Goal: Find contact information: Find contact information

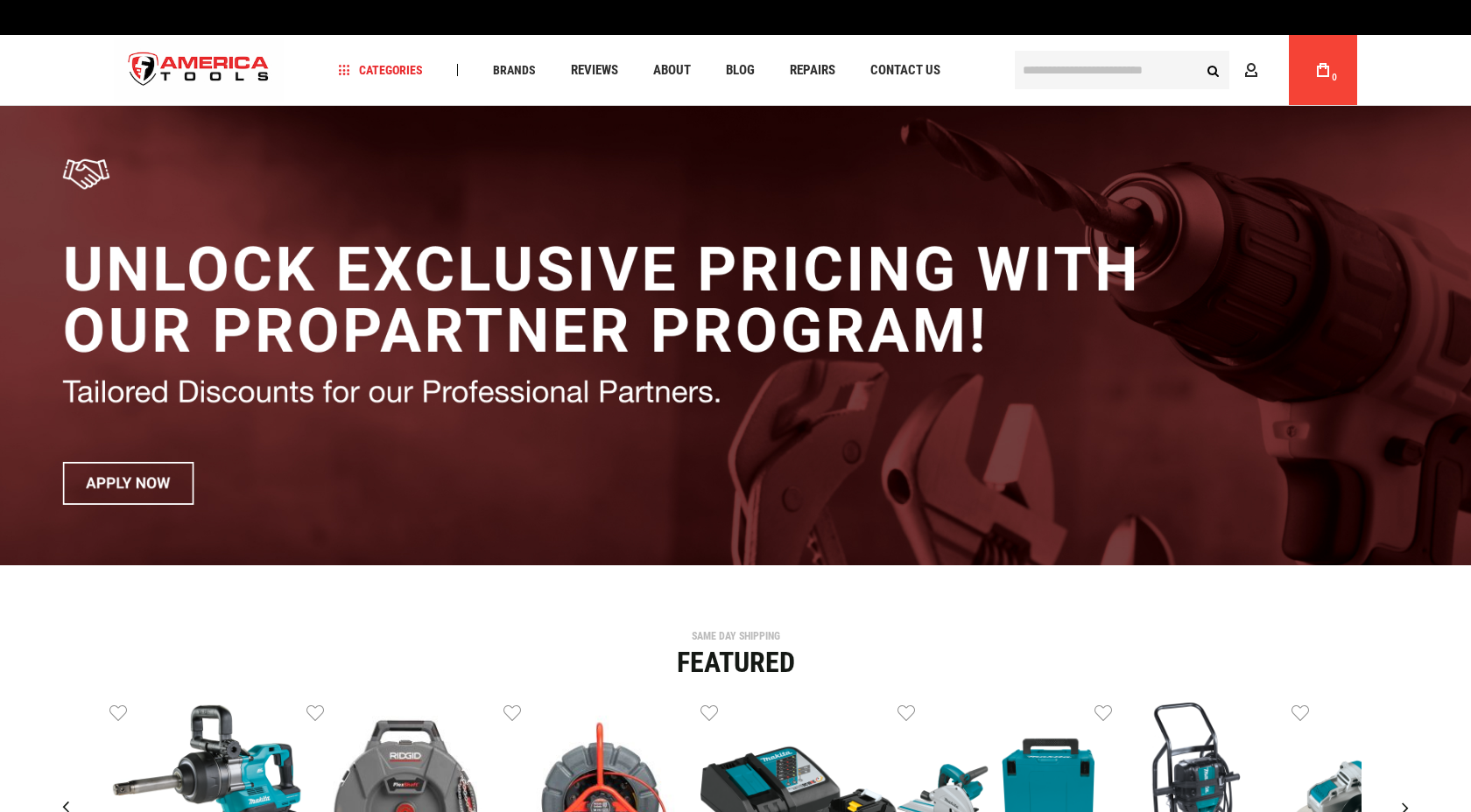
click at [1403, 64] on div "Language English Español Need Help? [PHONE_NUMBER] Free Shipping Over $150 Fina…" at bounding box center [735, 53] width 1471 height 106
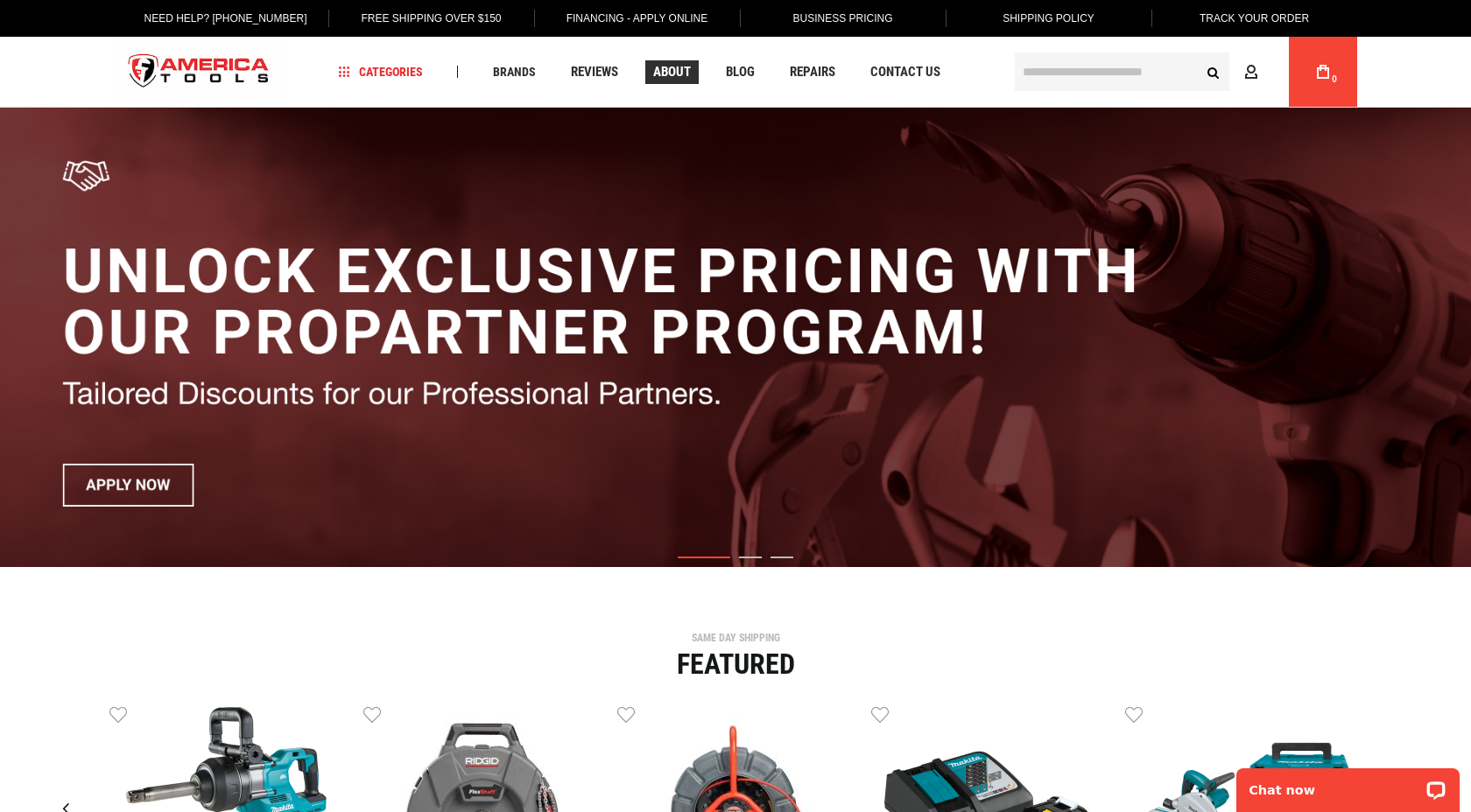
click at [664, 77] on span "About" at bounding box center [671, 72] width 38 height 13
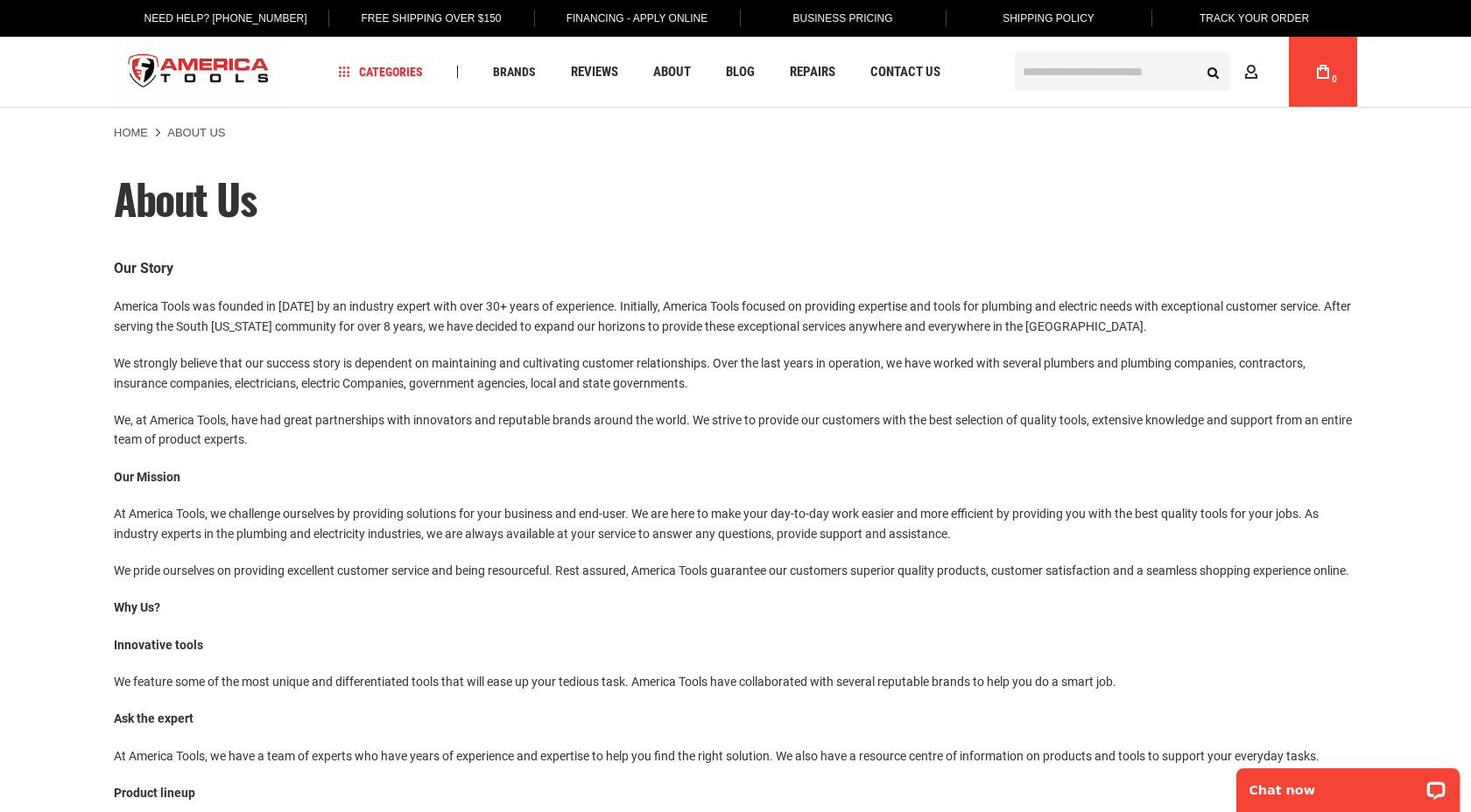
click at [565, 579] on p "We pride ourselves on providing excellent customer service and being resourcefu…" at bounding box center [735, 571] width 1244 height 20
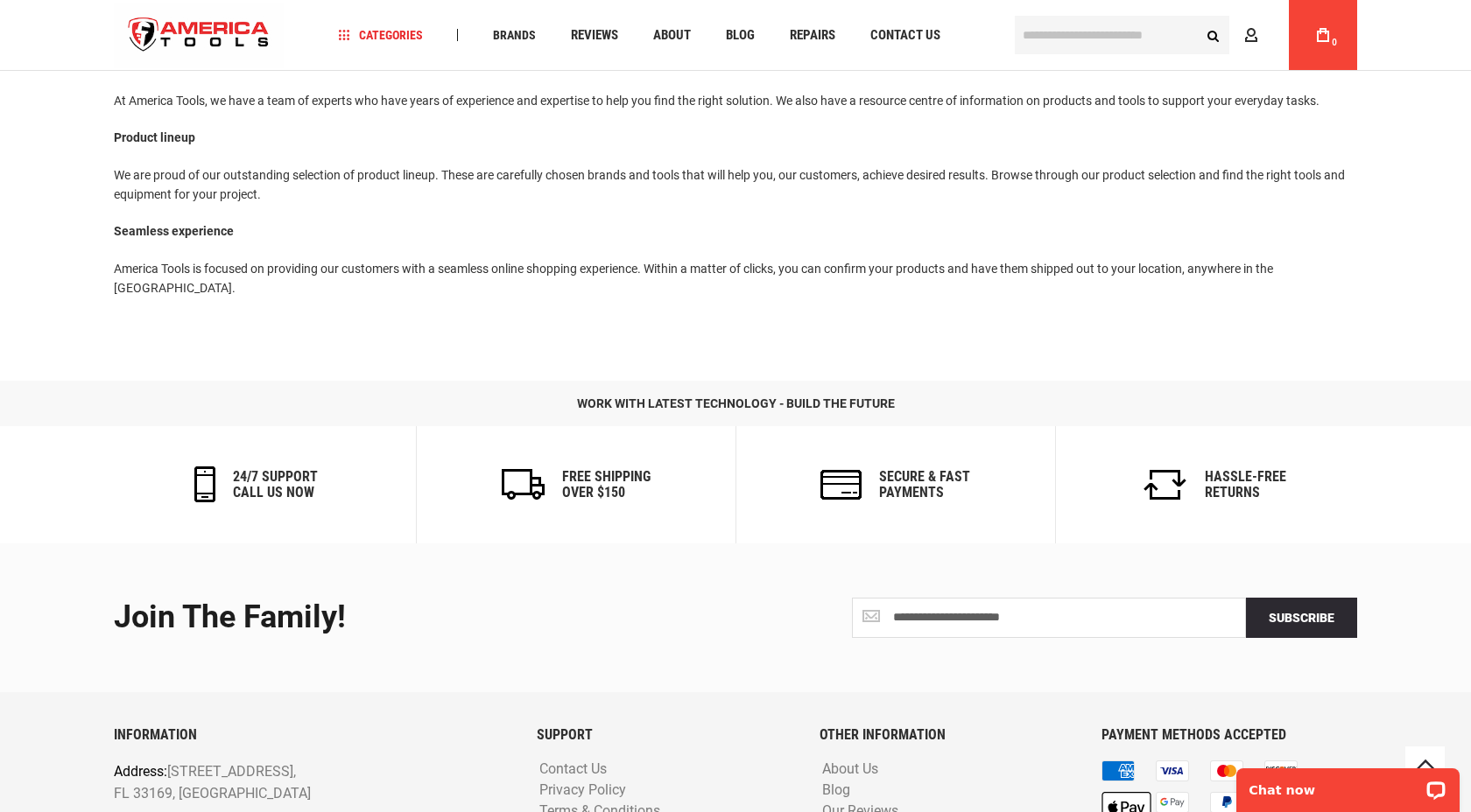
scroll to position [791, 0]
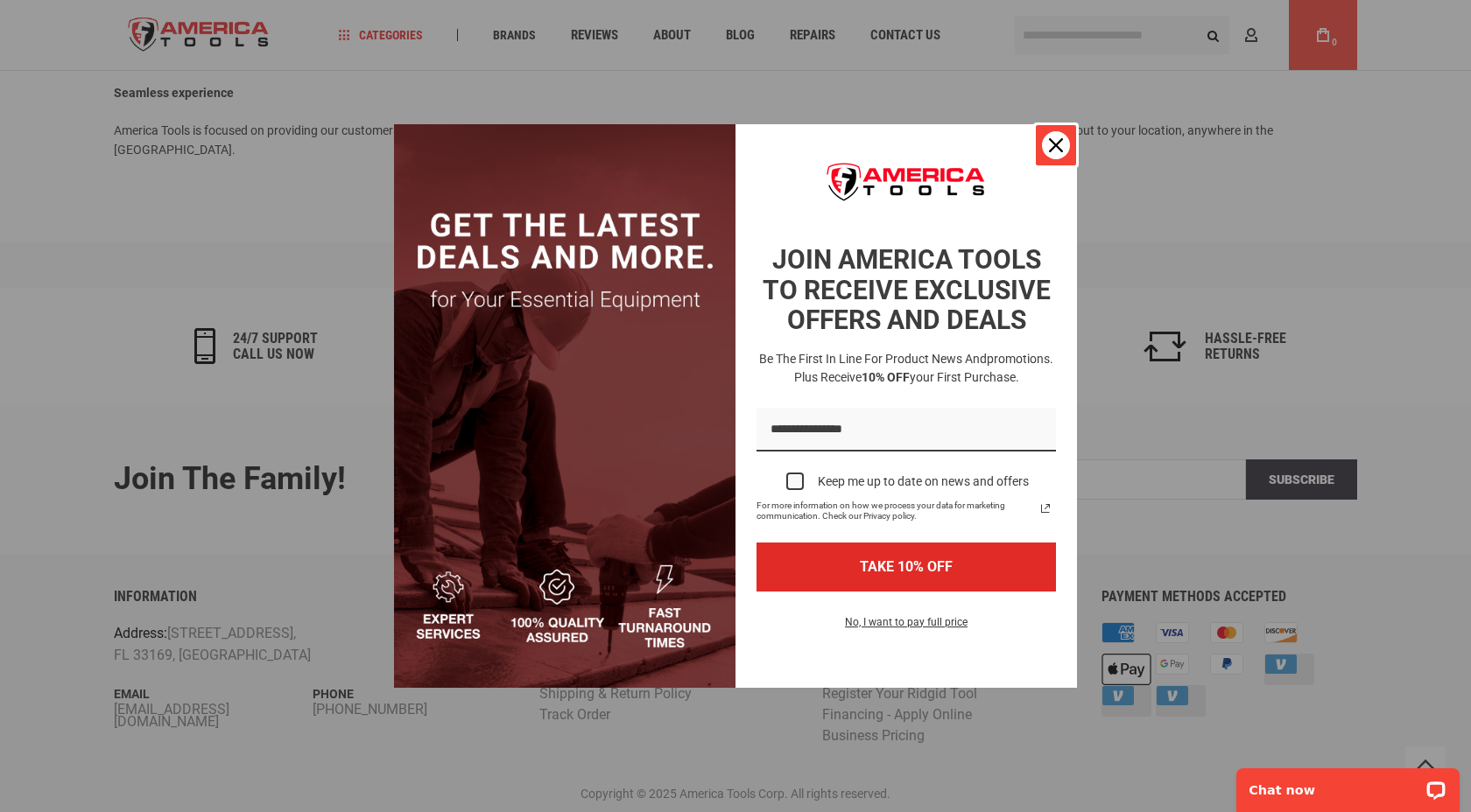
click at [1065, 135] on div "Close" at bounding box center [1056, 145] width 28 height 28
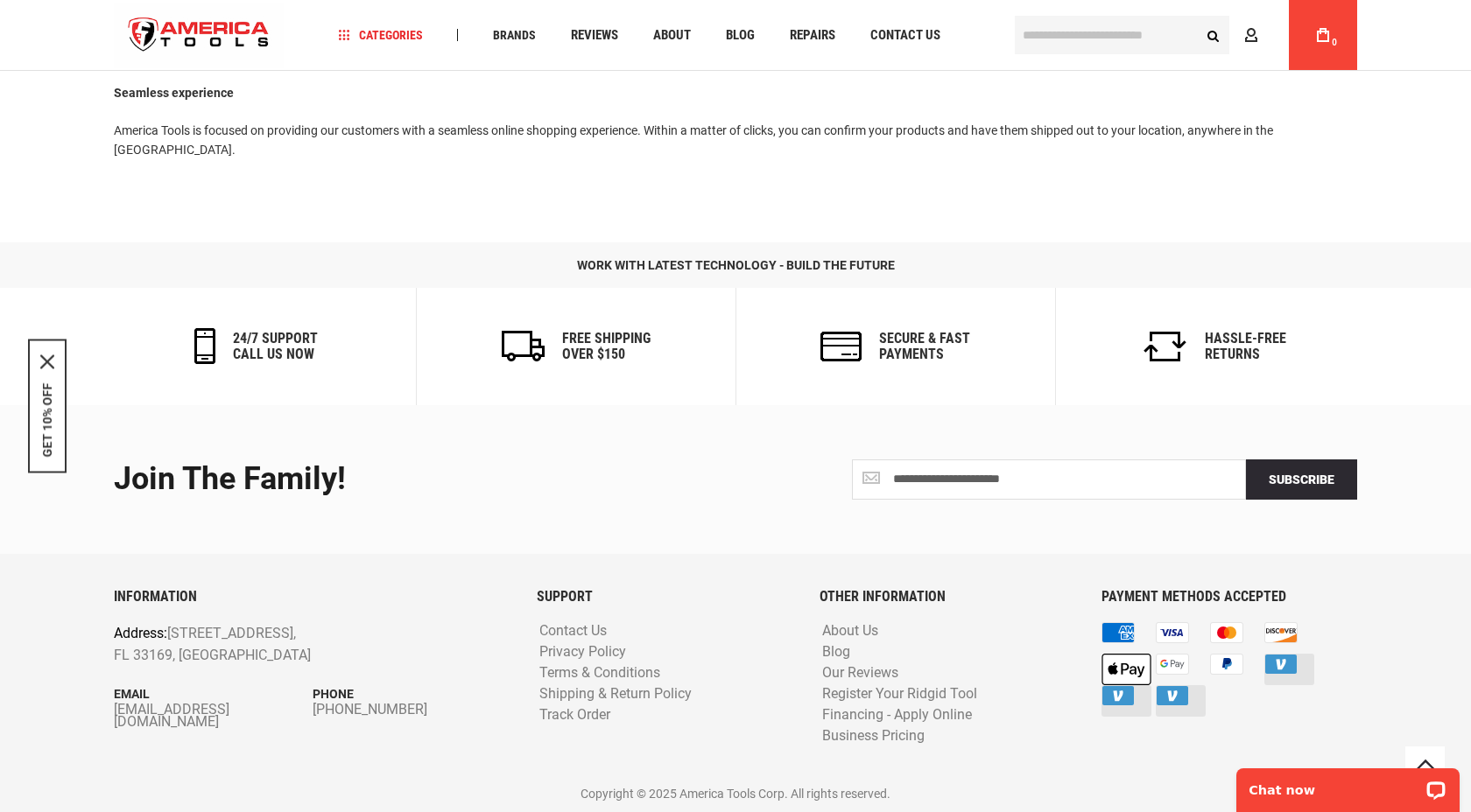
click at [692, 556] on div "**********" at bounding box center [736, 609] width 1279 height 407
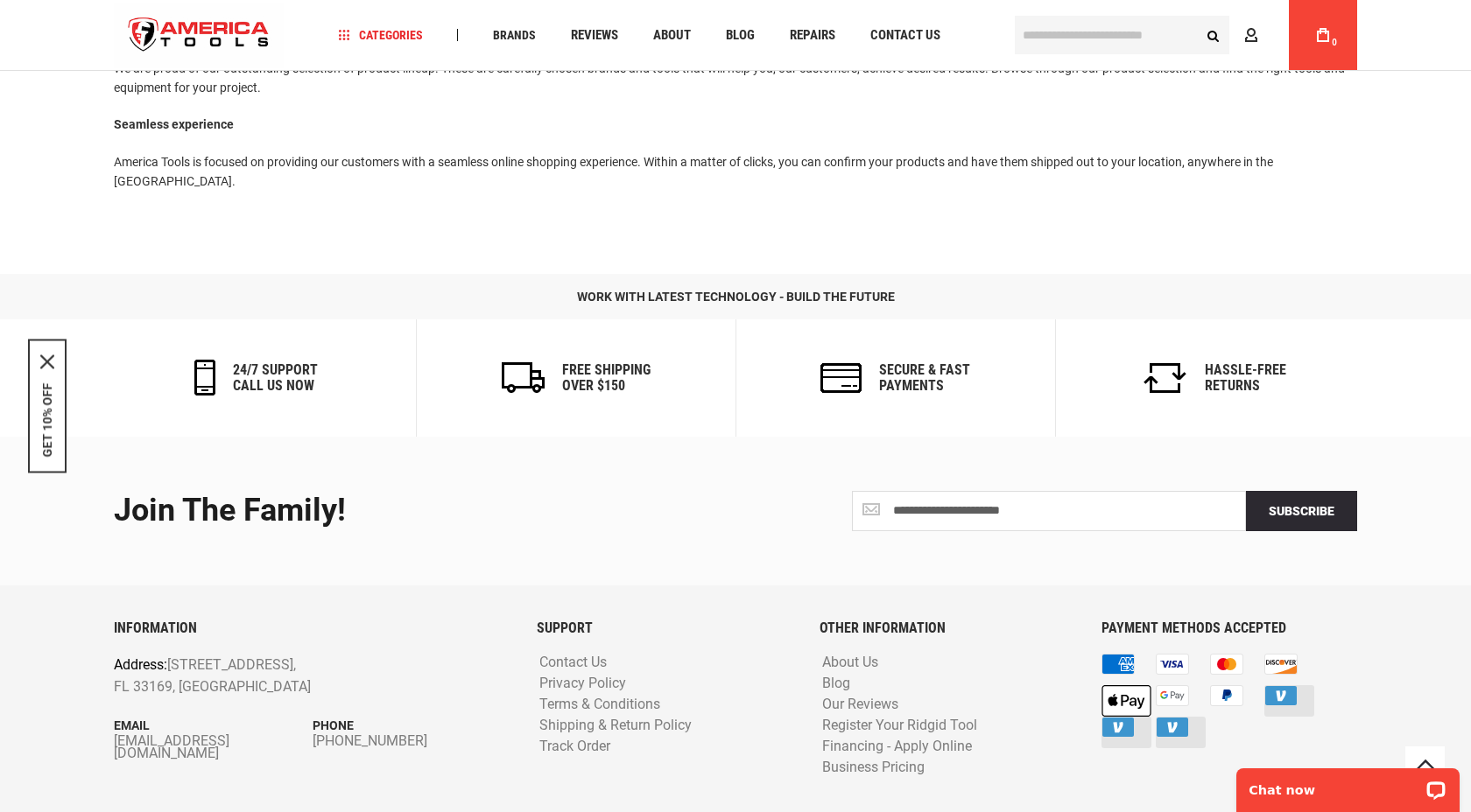
scroll to position [756, 0]
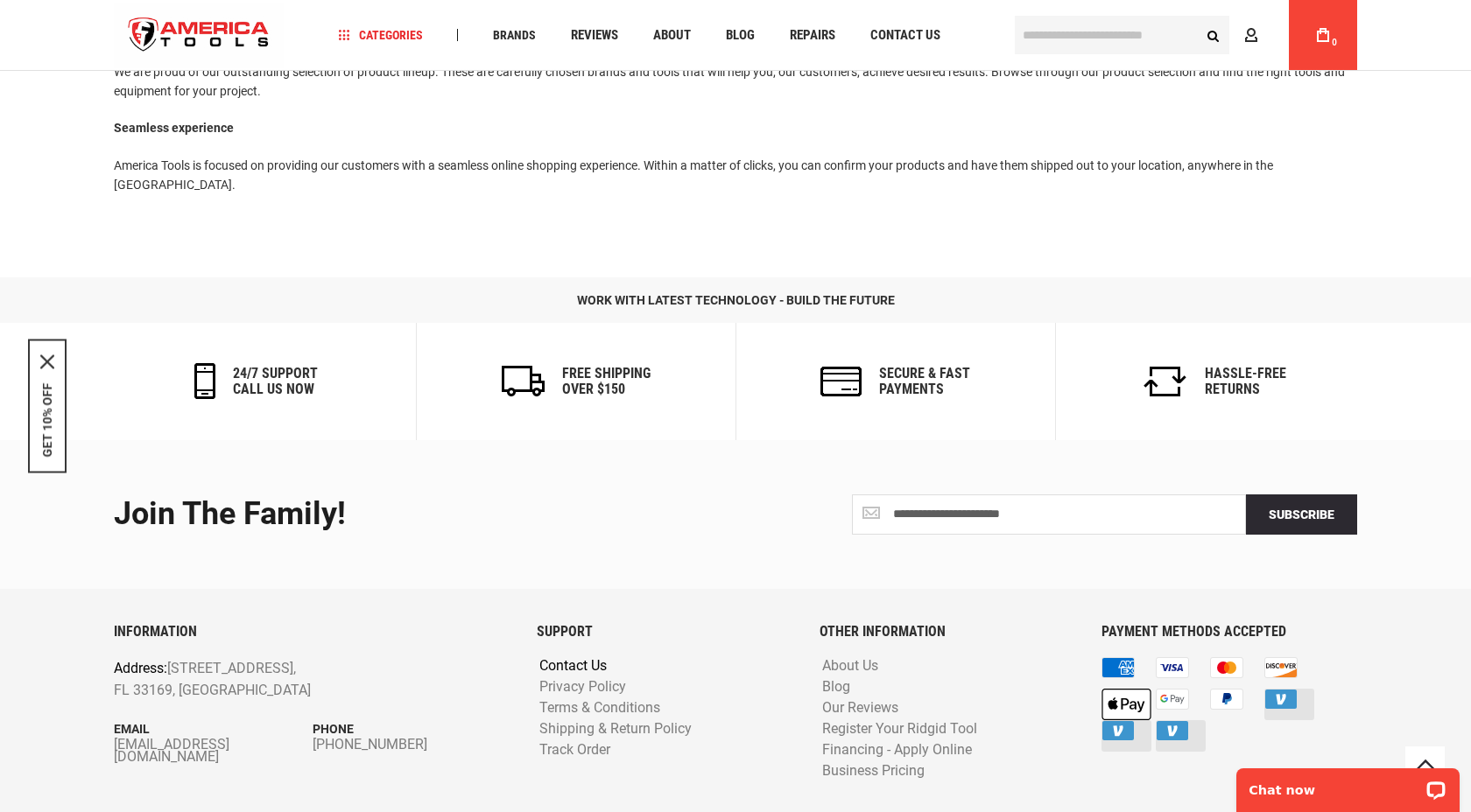
click at [584, 666] on link "Contact Us" at bounding box center [572, 666] width 76 height 17
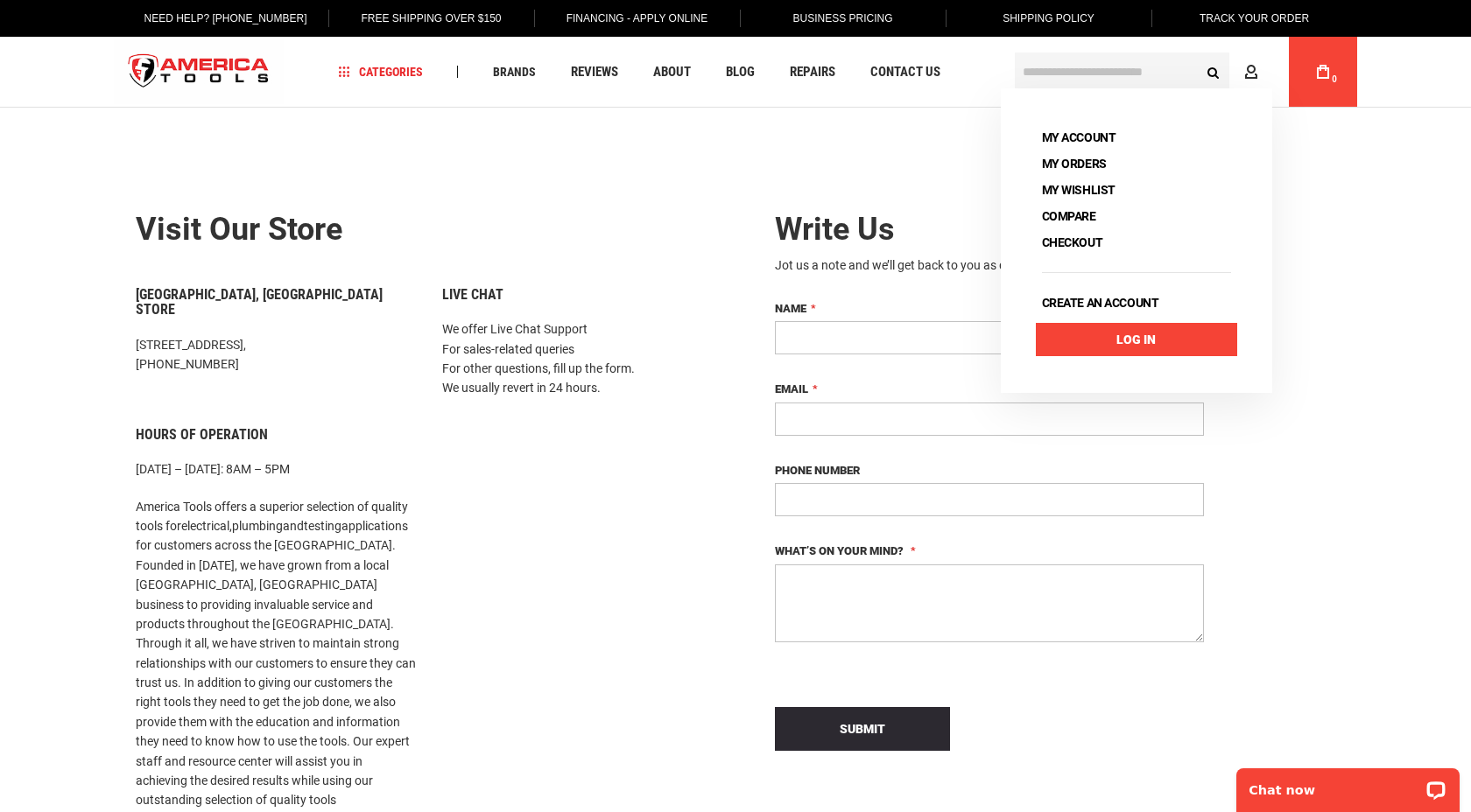
click at [1090, 331] on link "Log In" at bounding box center [1136, 339] width 201 height 33
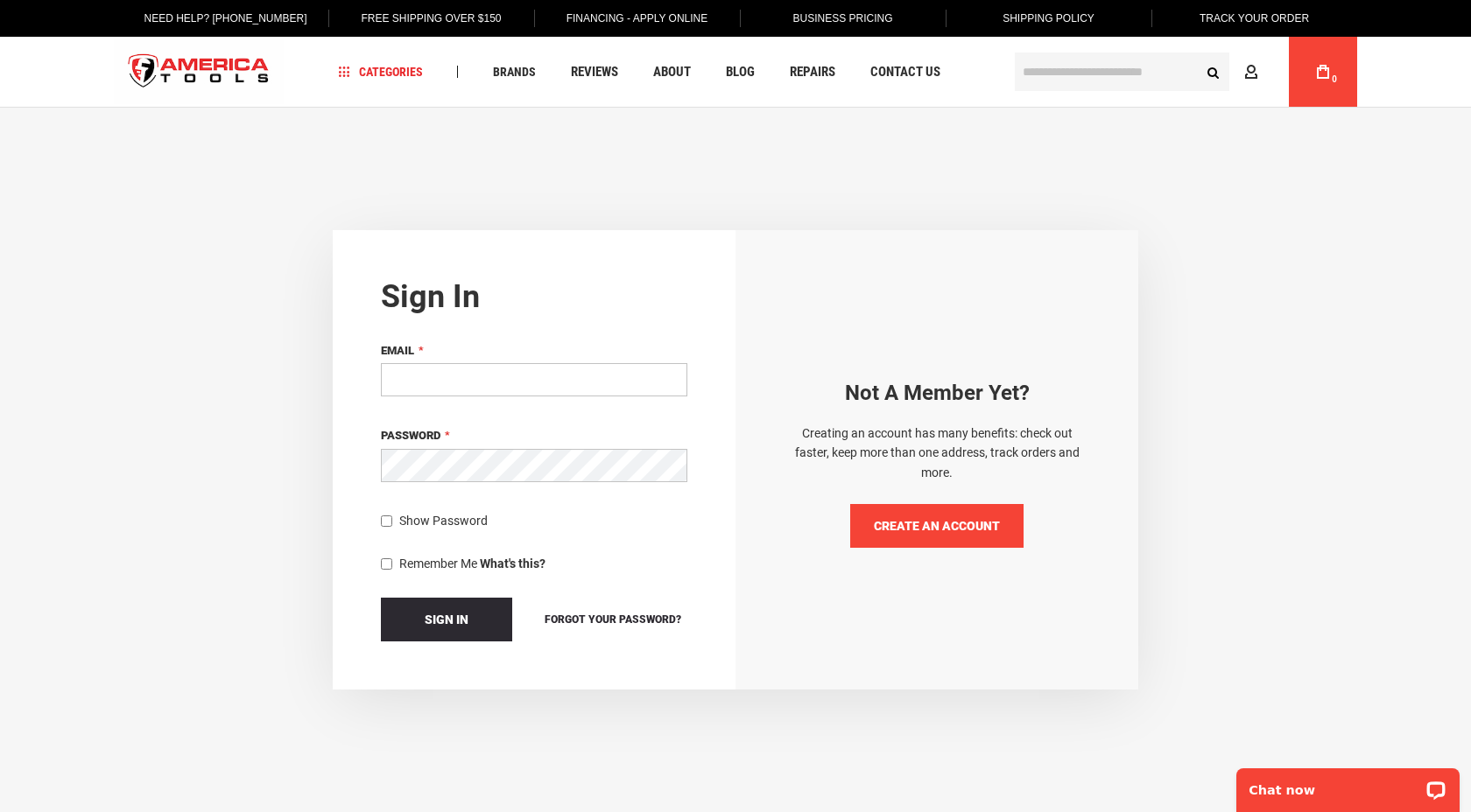
click at [901, 537] on link "Create an Account" at bounding box center [937, 526] width 174 height 44
